Goal: Transaction & Acquisition: Purchase product/service

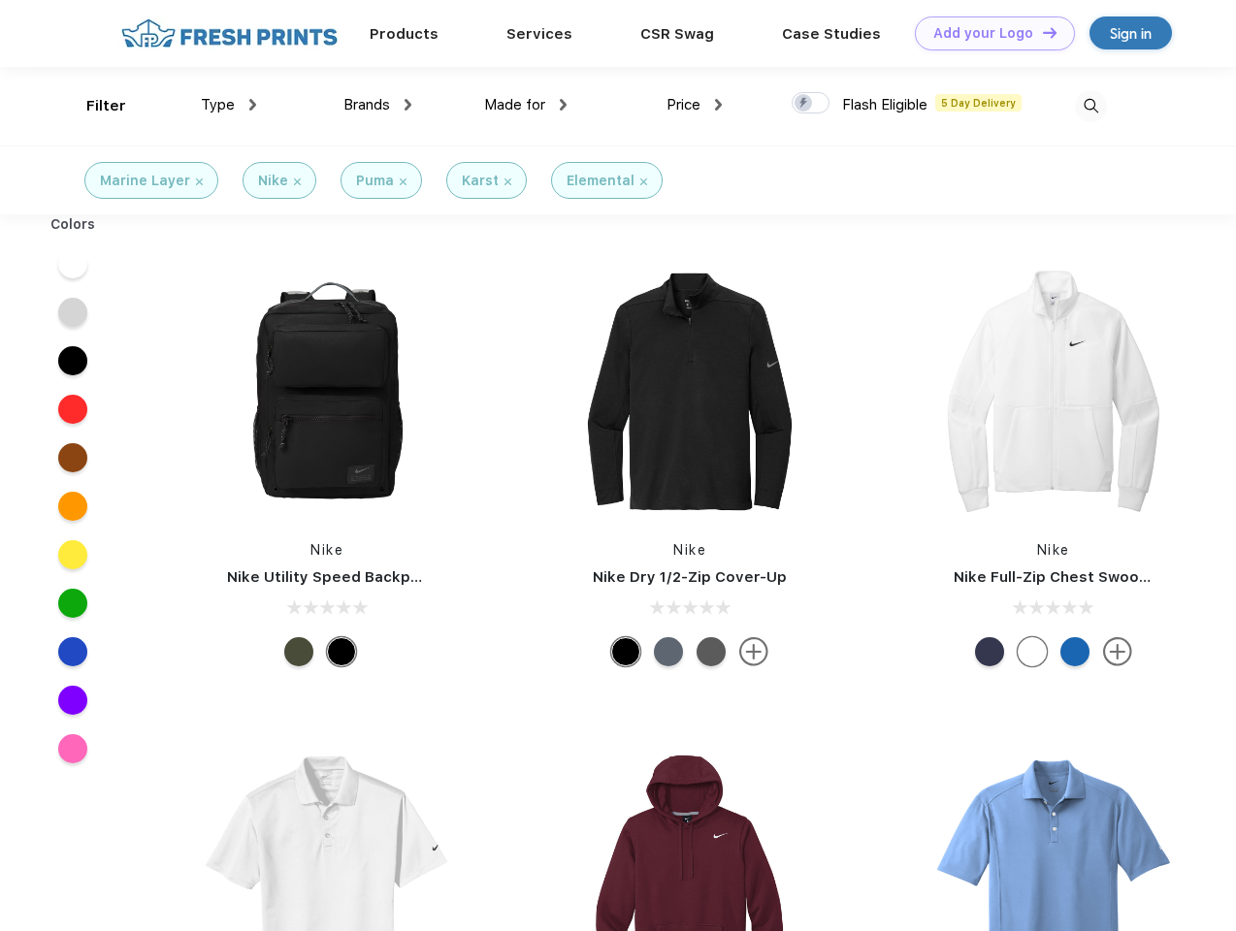
click at [987, 33] on link "Add your Logo Design Tool" at bounding box center [995, 33] width 160 height 34
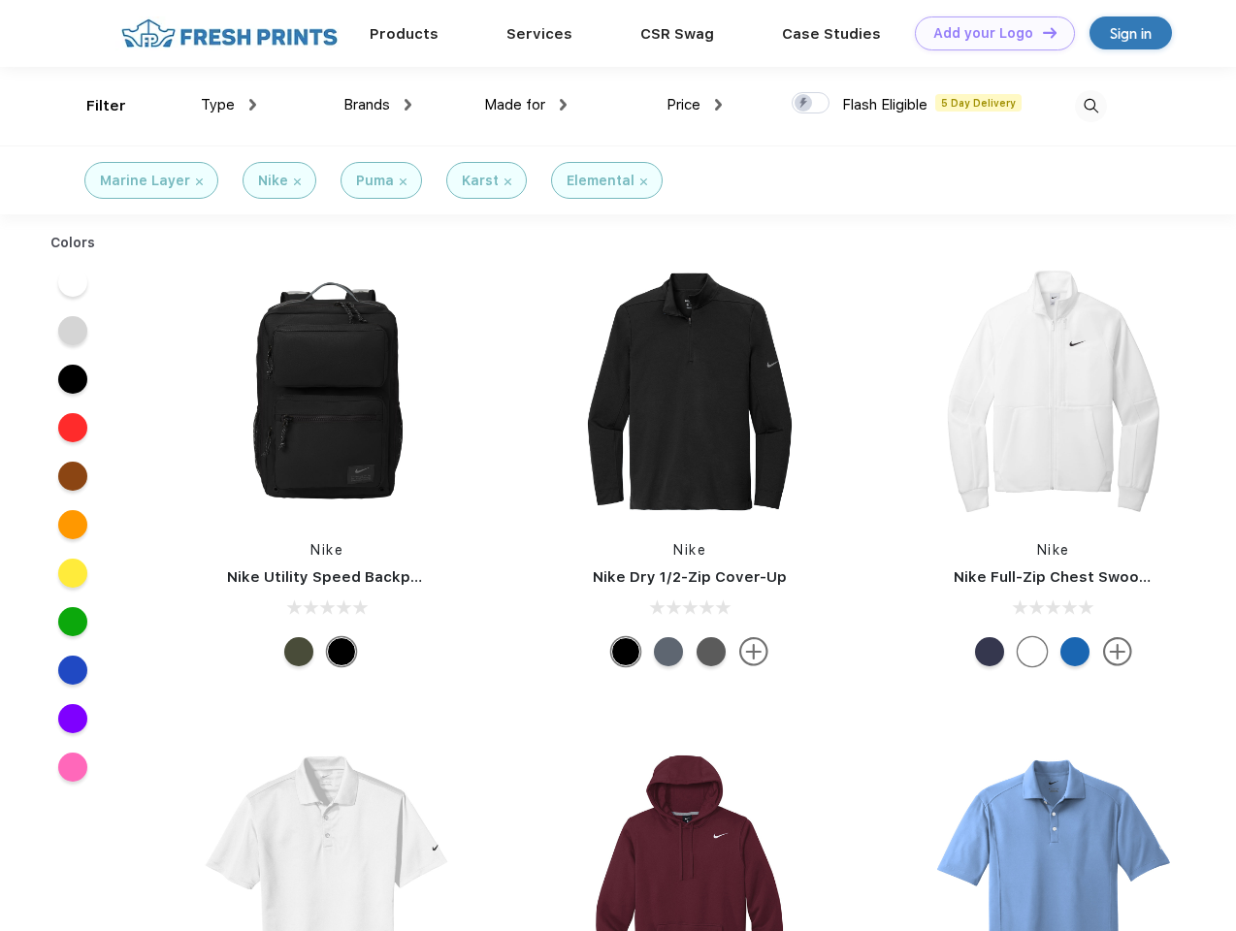
click at [0, 0] on div "Design Tool" at bounding box center [0, 0] width 0 height 0
click at [1041, 32] on link "Add your Logo Design Tool" at bounding box center [995, 33] width 160 height 34
click at [93, 106] on div "Filter" at bounding box center [106, 106] width 40 height 22
click at [229, 105] on span "Type" at bounding box center [218, 104] width 34 height 17
click at [377, 105] on span "Brands" at bounding box center [366, 104] width 47 height 17
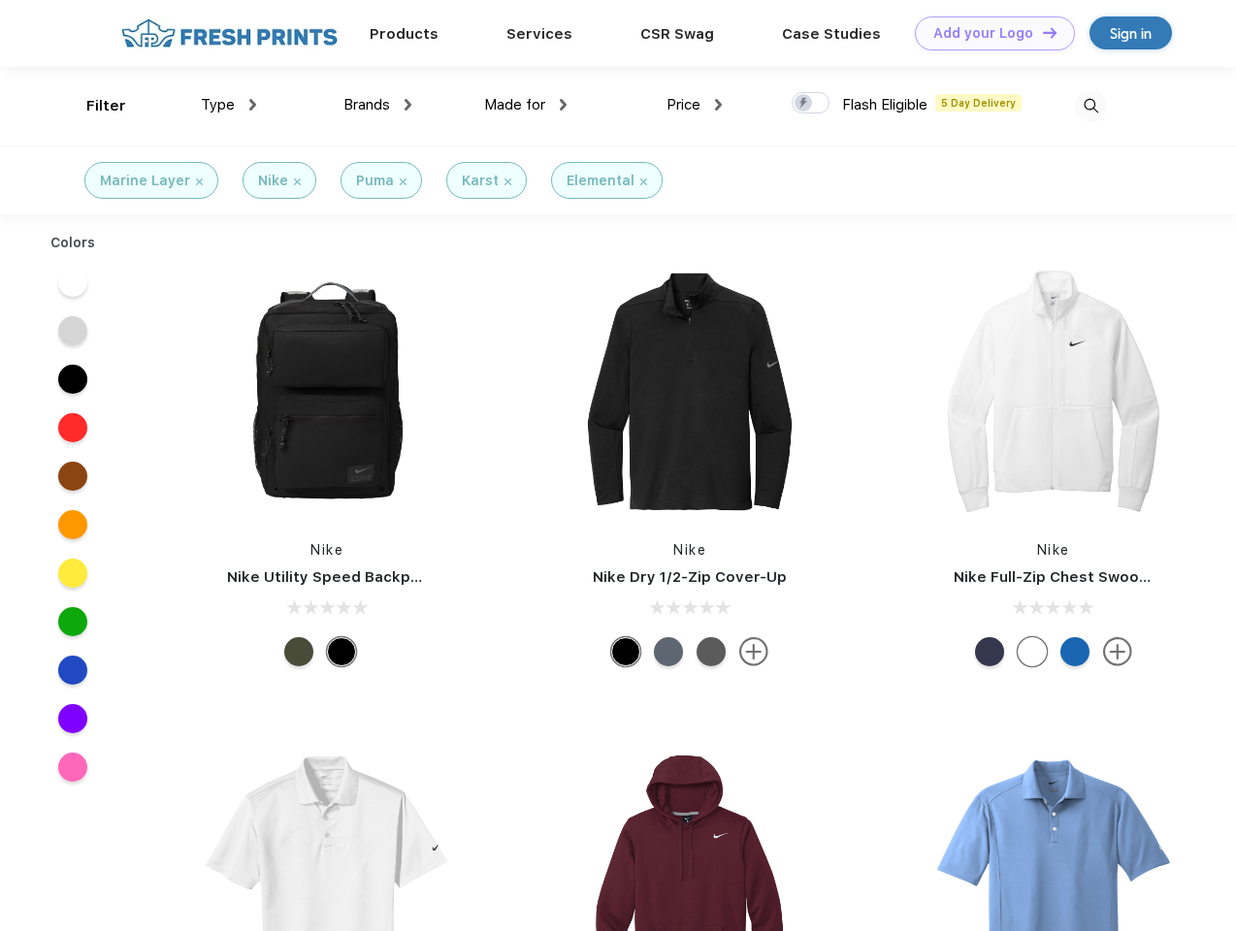
click at [526, 105] on span "Made for" at bounding box center [514, 104] width 61 height 17
click at [694, 105] on span "Price" at bounding box center [683, 104] width 34 height 17
click at [811, 104] on div at bounding box center [810, 102] width 38 height 21
click at [804, 104] on input "checkbox" at bounding box center [797, 97] width 13 height 13
click at [1090, 106] on img at bounding box center [1091, 106] width 32 height 32
